Goal: Task Accomplishment & Management: Complete application form

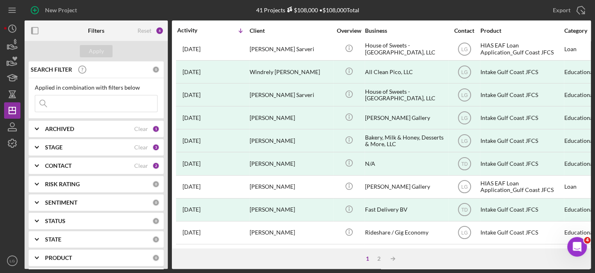
scroll to position [377, 0]
click at [12, 42] on icon "button" at bounding box center [12, 45] width 20 height 20
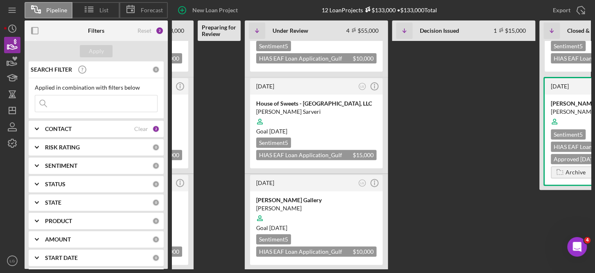
scroll to position [164, 0]
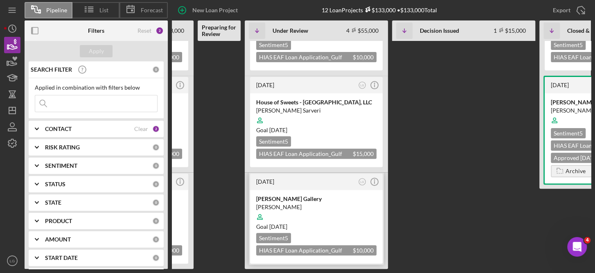
click at [324, 209] on div at bounding box center [316, 217] width 120 height 16
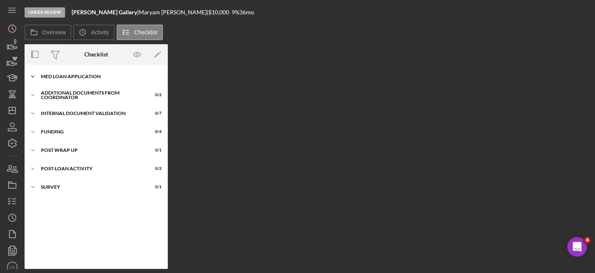
click at [88, 74] on div "MED Loan Application" at bounding box center [99, 76] width 117 height 5
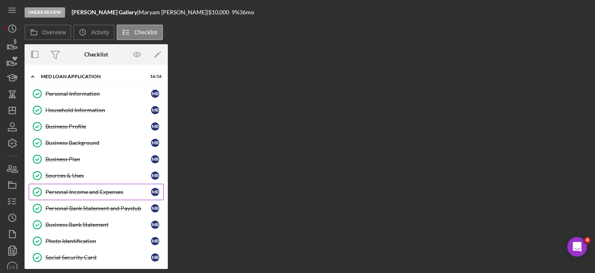
click at [116, 189] on div "Personal Income and Expenses" at bounding box center [97, 192] width 105 height 7
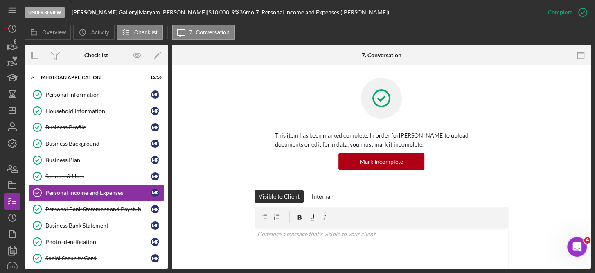
click at [116, 189] on div "Personal Income and Expenses" at bounding box center [97, 192] width 105 height 7
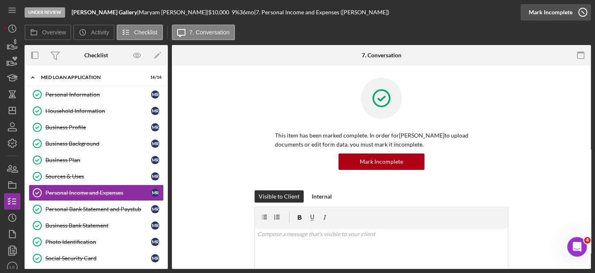
click at [583, 11] on icon "button" at bounding box center [582, 12] width 20 height 20
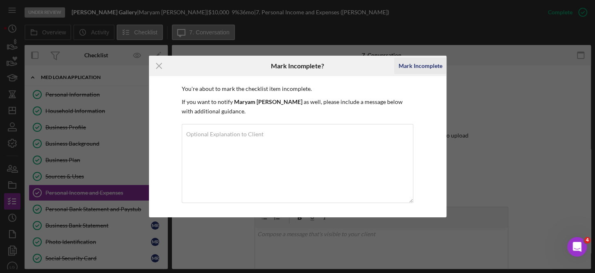
click at [420, 66] on div "Mark Incomplete" at bounding box center [420, 66] width 44 height 16
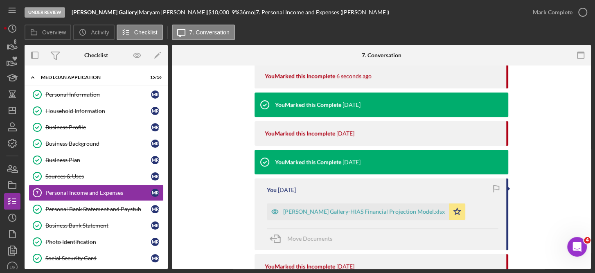
scroll to position [167, 0]
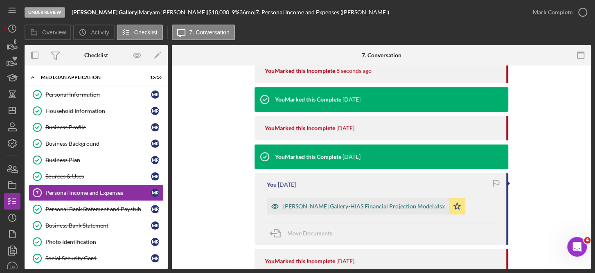
click at [391, 204] on div "[PERSON_NAME] Gallery-HIAS Financial Projection Model.xlsx" at bounding box center [364, 206] width 162 height 7
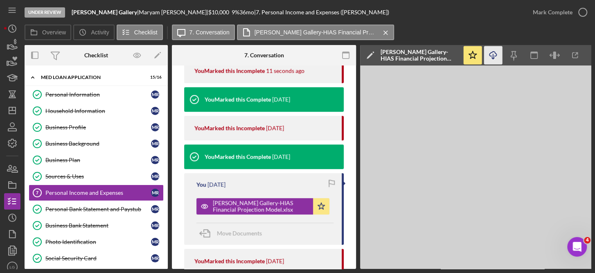
click at [496, 54] on icon "Icon/Download" at bounding box center [493, 55] width 18 height 18
